Goal: Task Accomplishment & Management: Manage account settings

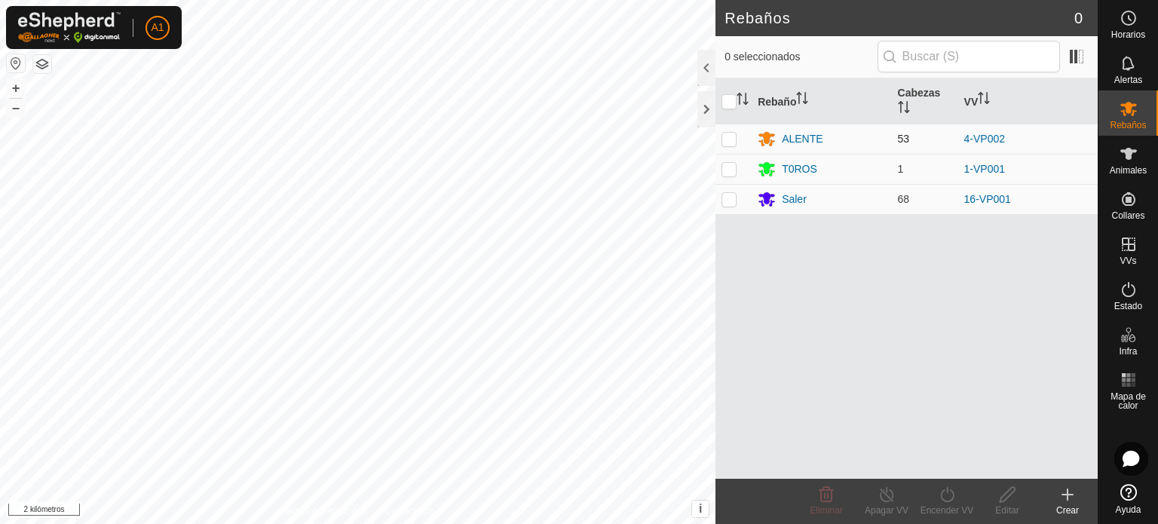
click at [726, 137] on p-checkbox at bounding box center [729, 139] width 15 height 12
checkbox input "false"
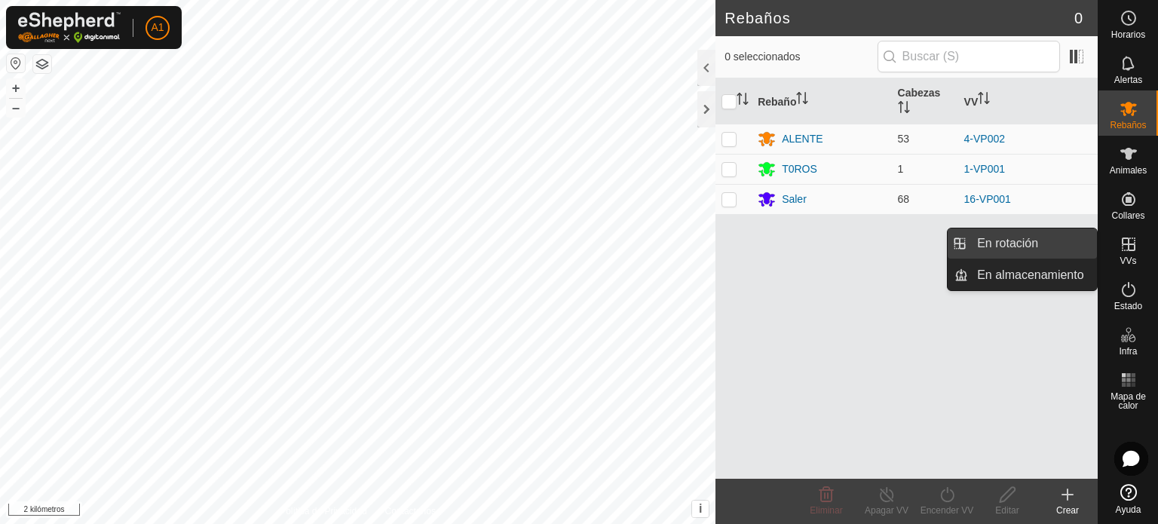
click at [1016, 246] on link "En rotación" at bounding box center [1032, 243] width 129 height 30
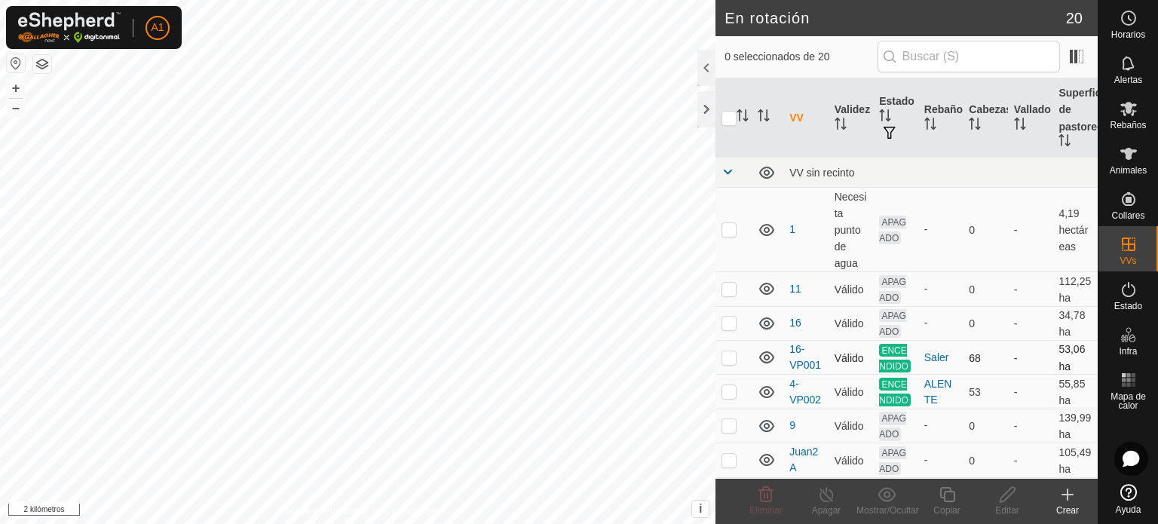
click at [731, 363] on p-checkbox at bounding box center [729, 357] width 15 height 12
checkbox input "false"
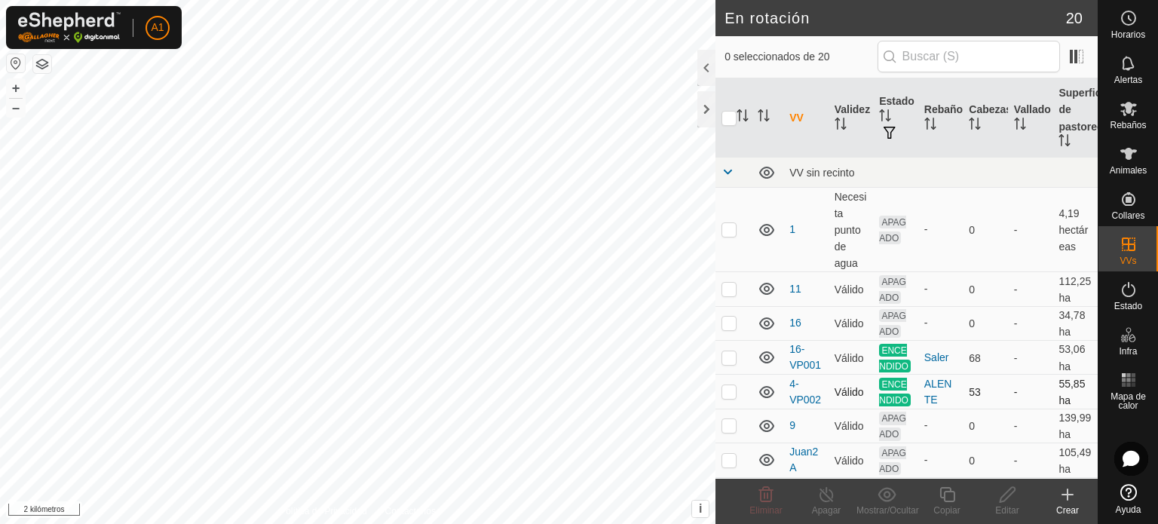
click at [728, 397] on p-checkbox at bounding box center [729, 391] width 15 height 12
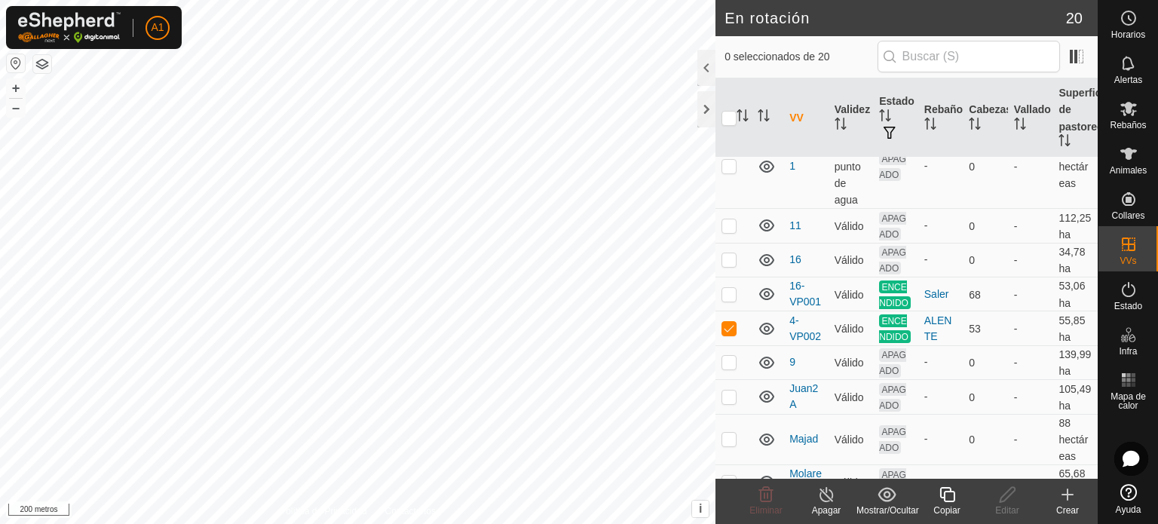
scroll to position [88, 0]
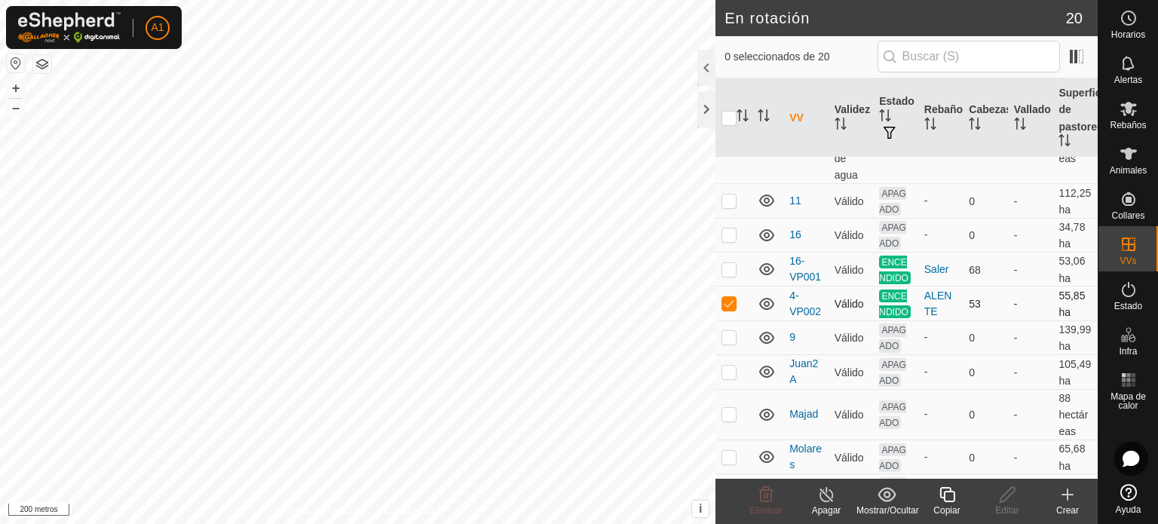
click at [727, 309] on p-checkbox at bounding box center [729, 303] width 15 height 12
checkbox input "false"
click at [730, 343] on p-checkbox at bounding box center [729, 337] width 15 height 12
checkbox input "false"
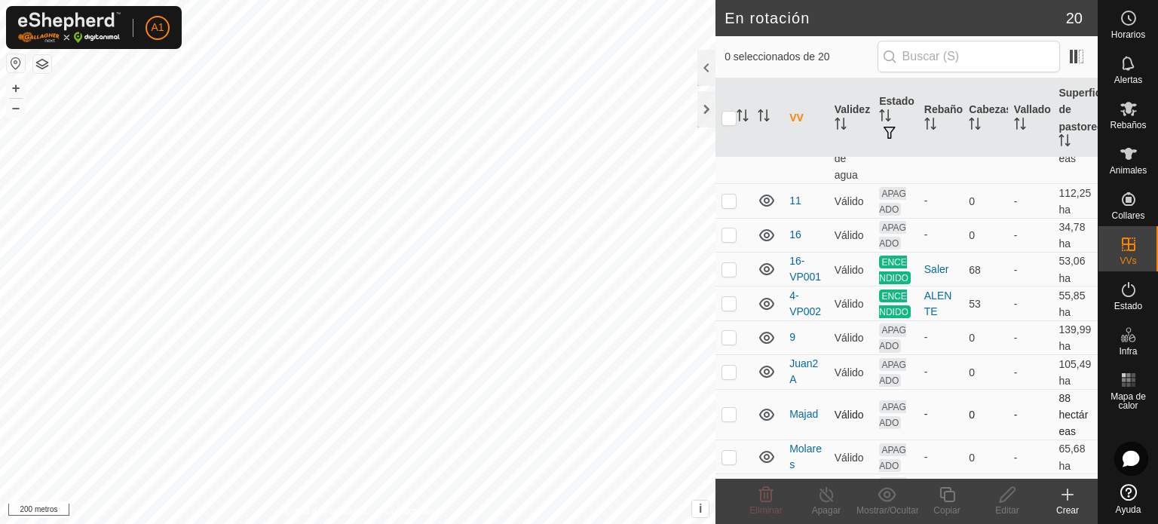
click at [725, 420] on p-checkbox at bounding box center [729, 414] width 15 height 12
checkbox input "false"
click at [726, 201] on p-checkbox at bounding box center [729, 201] width 15 height 12
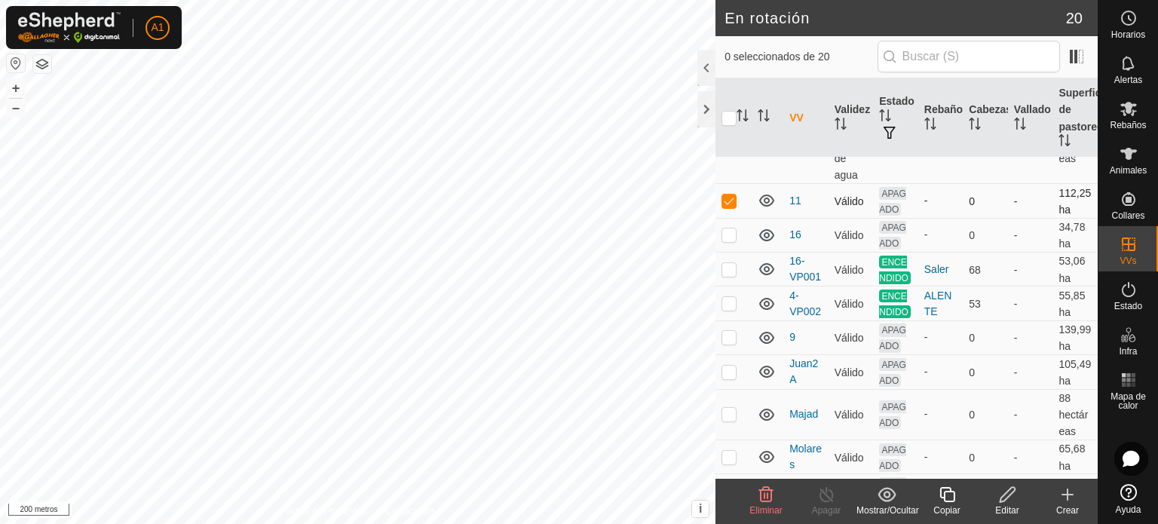
checkbox input "false"
click at [730, 239] on p-checkbox at bounding box center [729, 234] width 15 height 12
checkbox input "false"
click at [730, 275] on p-checkbox at bounding box center [729, 269] width 15 height 12
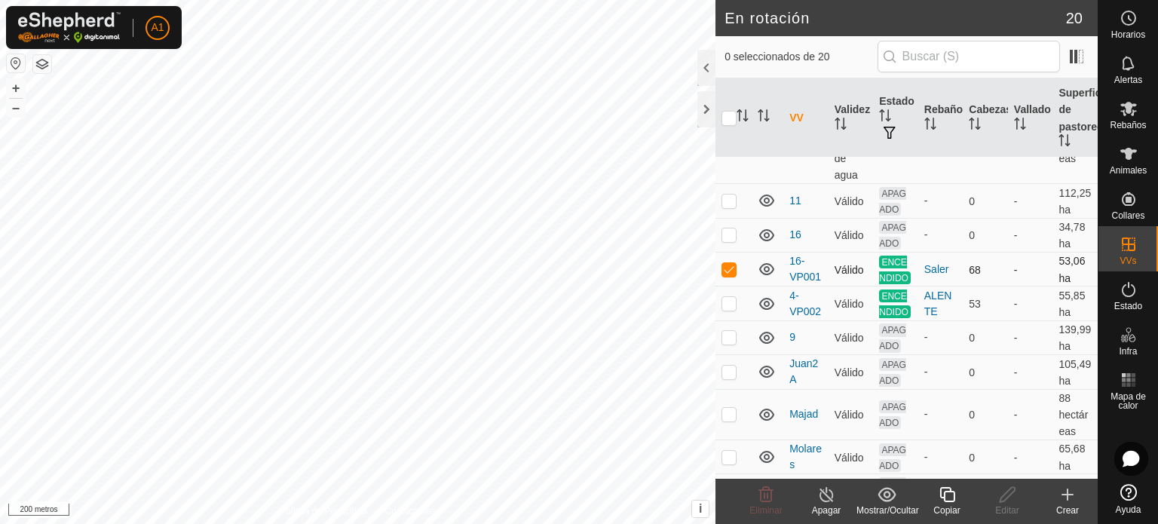
click at [730, 275] on p-checkbox at bounding box center [729, 269] width 15 height 12
checkbox input "false"
click at [728, 309] on p-checkbox at bounding box center [729, 303] width 15 height 12
checkbox input "false"
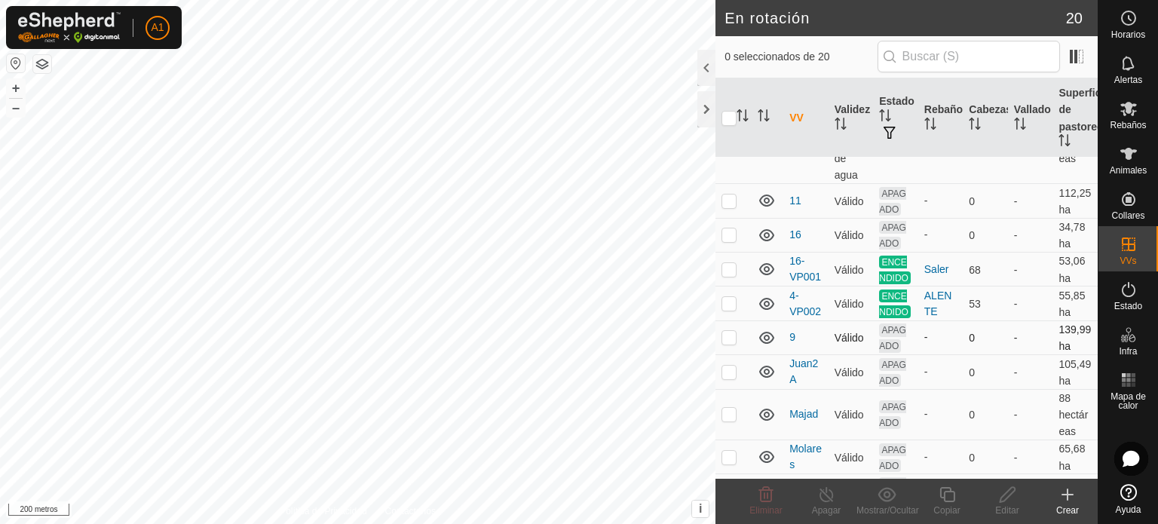
click at [725, 343] on p-checkbox at bounding box center [729, 337] width 15 height 12
click at [727, 343] on p-checkbox at bounding box center [729, 337] width 15 height 12
checkbox input "false"
click at [728, 378] on p-checkbox at bounding box center [729, 372] width 15 height 12
checkbox input "true"
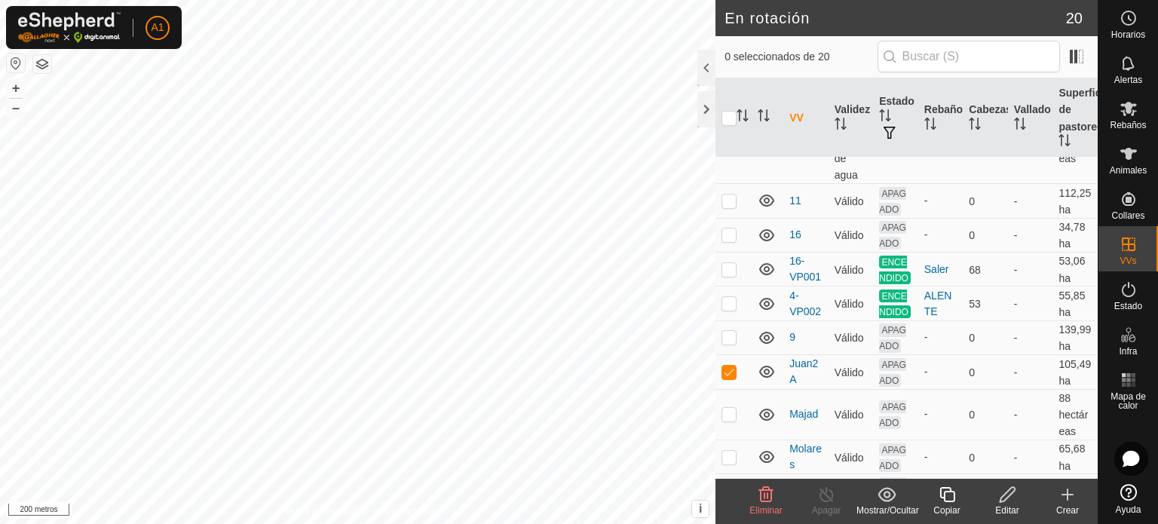
click at [1003, 507] on font "Editar" at bounding box center [1006, 510] width 23 height 11
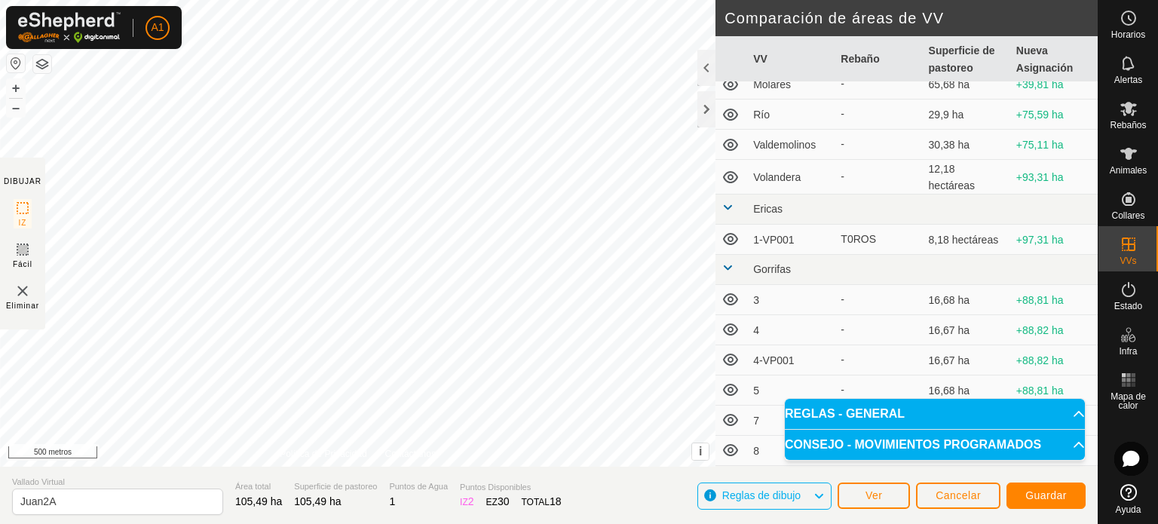
scroll to position [277, 0]
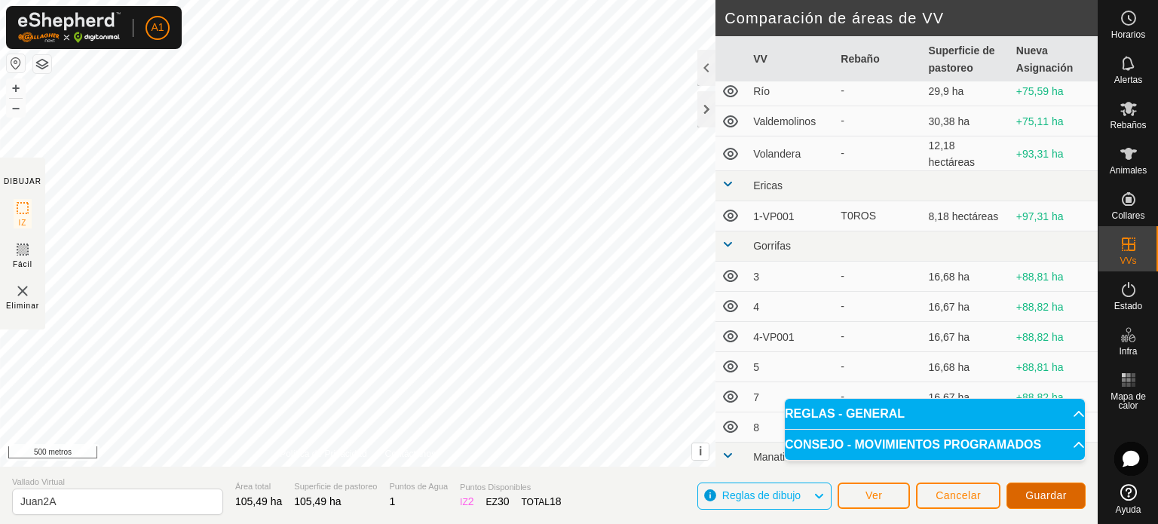
click at [1031, 495] on font "Guardar" at bounding box center [1045, 495] width 41 height 12
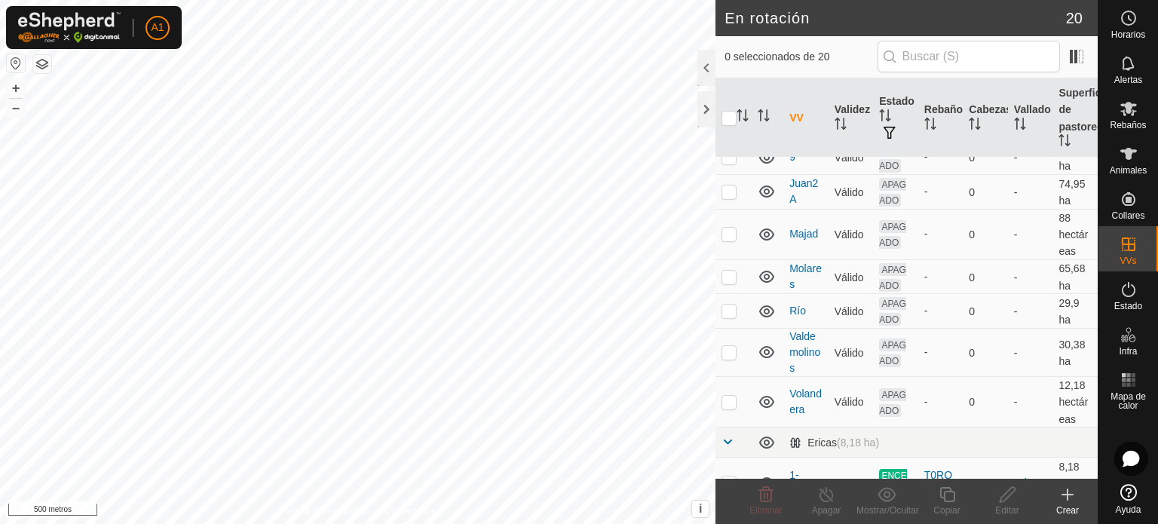
scroll to position [262, 0]
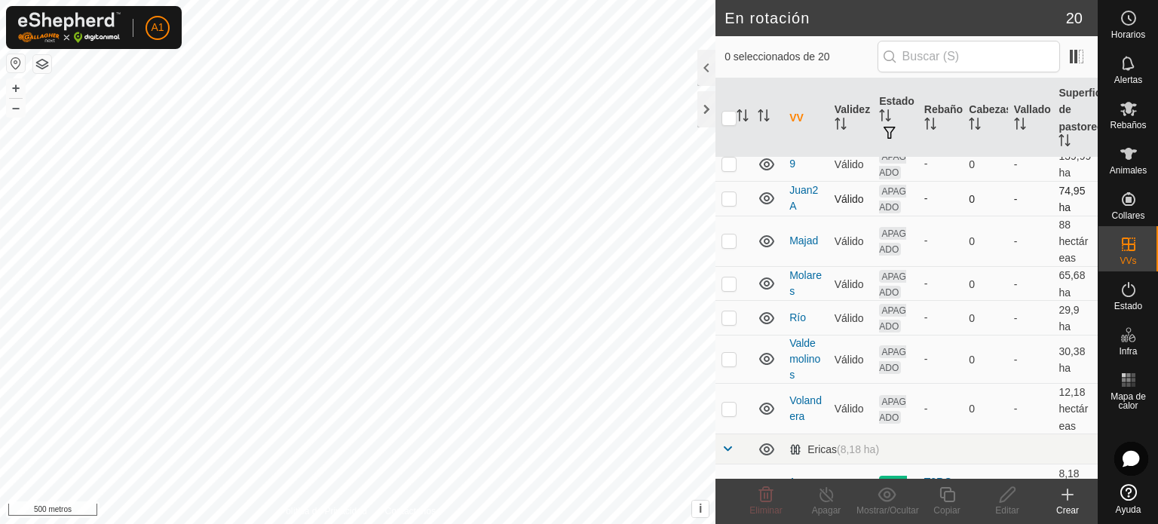
click at [731, 204] on p-checkbox at bounding box center [729, 198] width 15 height 12
checkbox input "true"
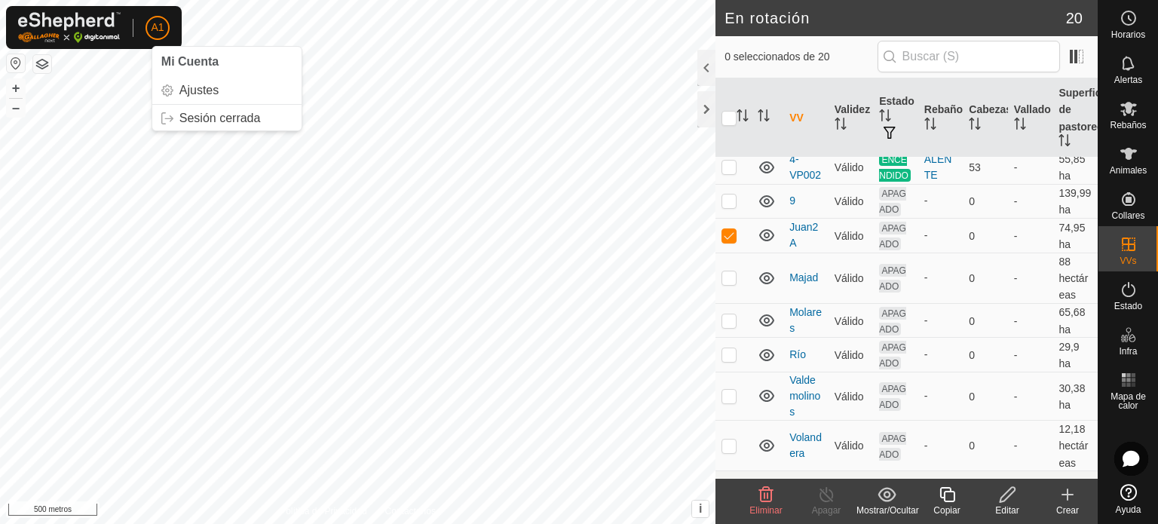
click at [154, 23] on font "A1" at bounding box center [157, 27] width 13 height 12
click at [200, 114] on link "Sesión cerrada" at bounding box center [226, 118] width 149 height 24
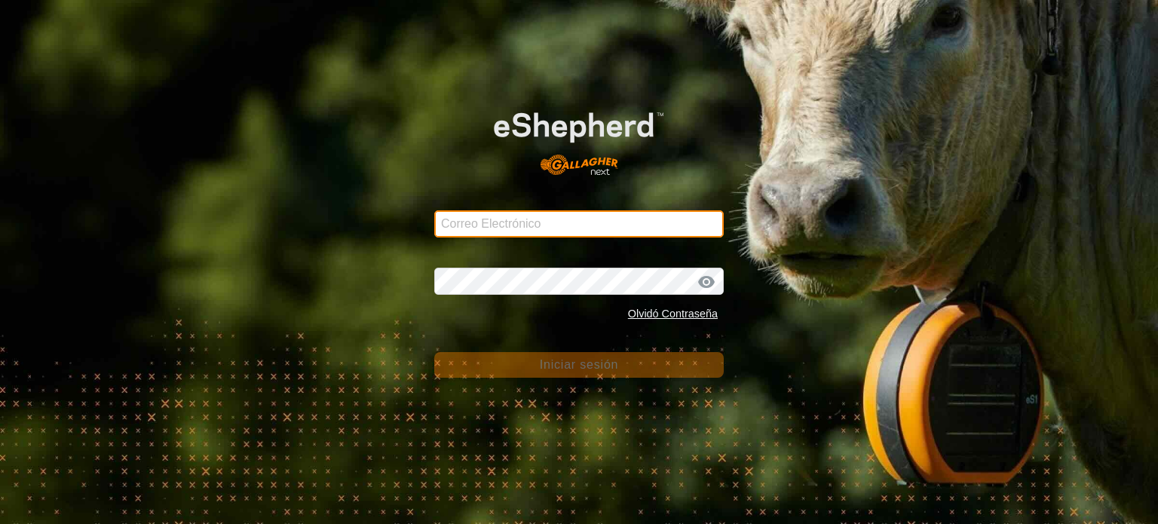
type input "[EMAIL_ADDRESS][DOMAIN_NAME]"
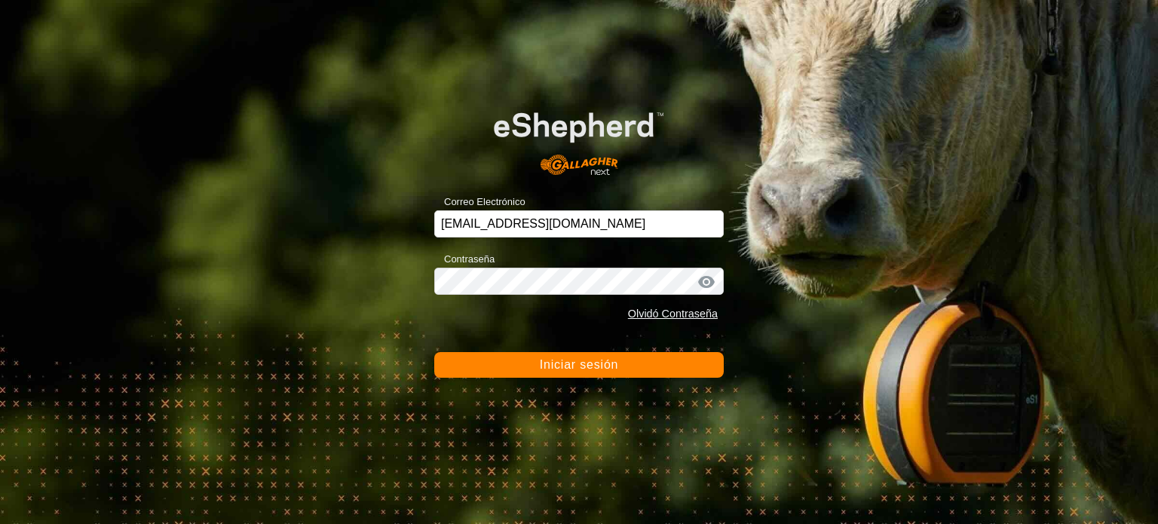
click at [572, 370] on font "Iniciar sesión" at bounding box center [579, 364] width 79 height 13
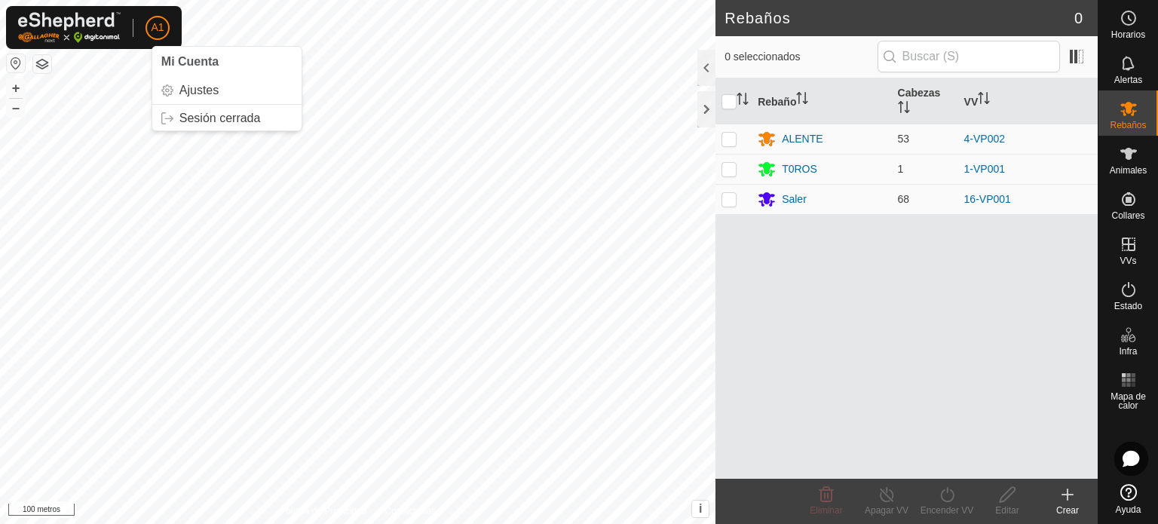
click at [161, 27] on font "A1" at bounding box center [157, 27] width 13 height 12
click at [196, 120] on link "Sesión cerrada" at bounding box center [226, 118] width 149 height 24
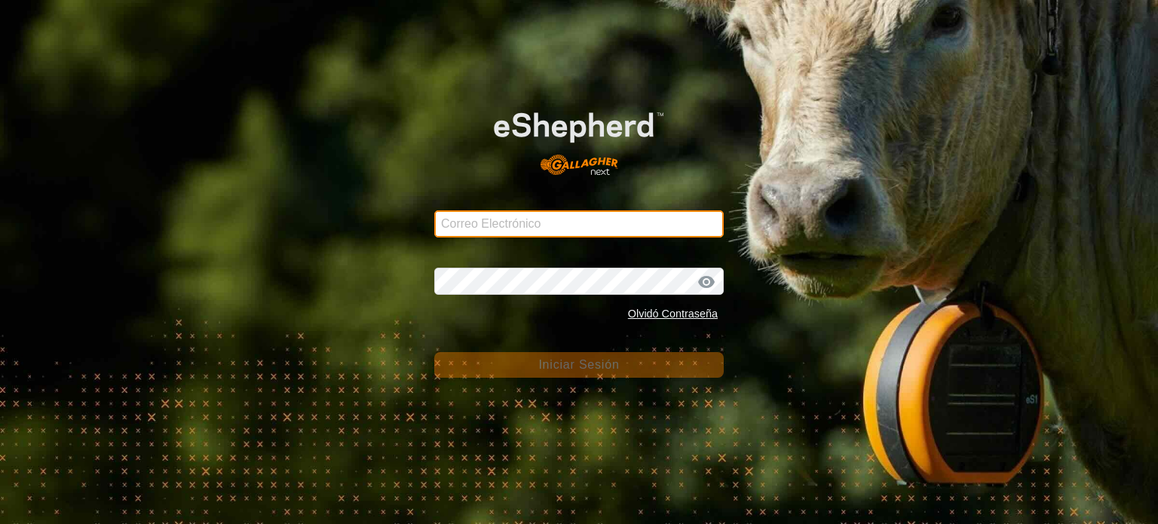
type input "[EMAIL_ADDRESS][DOMAIN_NAME]"
